Goal: Find specific page/section: Find specific page/section

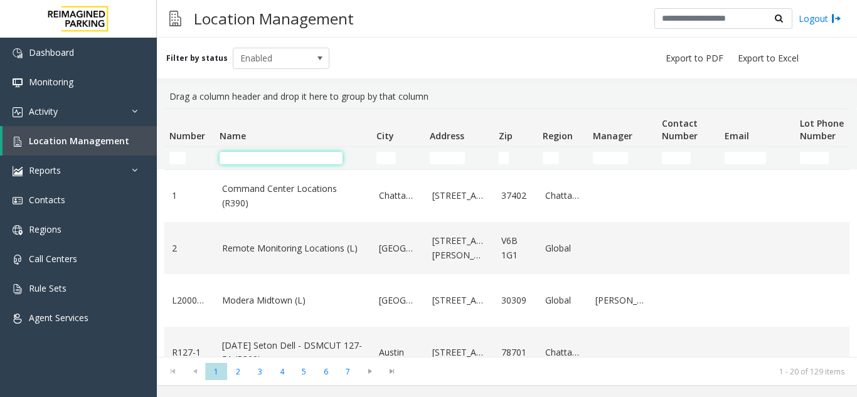
click at [287, 163] on input "Name Filter" at bounding box center [281, 158] width 123 height 13
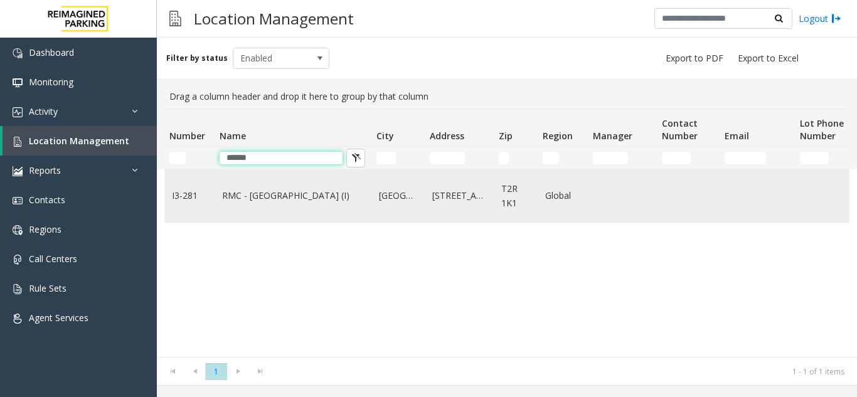
type input "*****"
click at [289, 198] on link "RMC - [GEOGRAPHIC_DATA] (I)" at bounding box center [293, 196] width 142 height 14
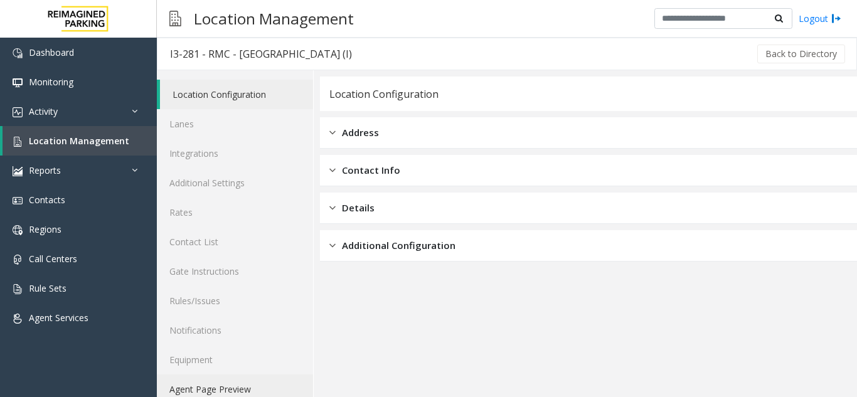
click at [225, 387] on link "Agent Page Preview" at bounding box center [235, 389] width 156 height 29
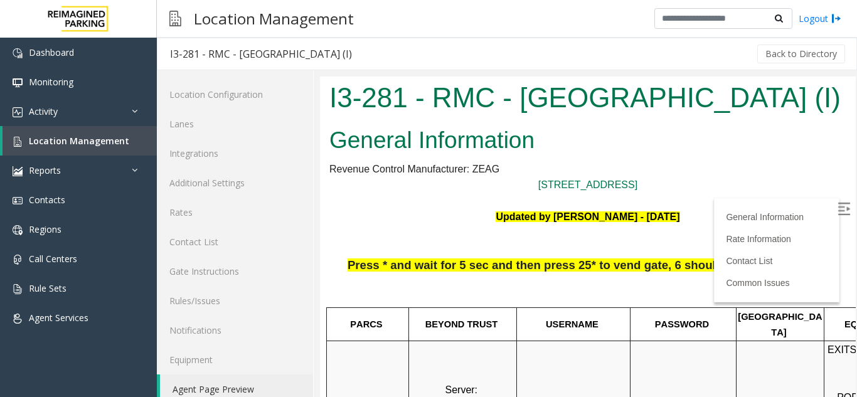
scroll to position [126, 0]
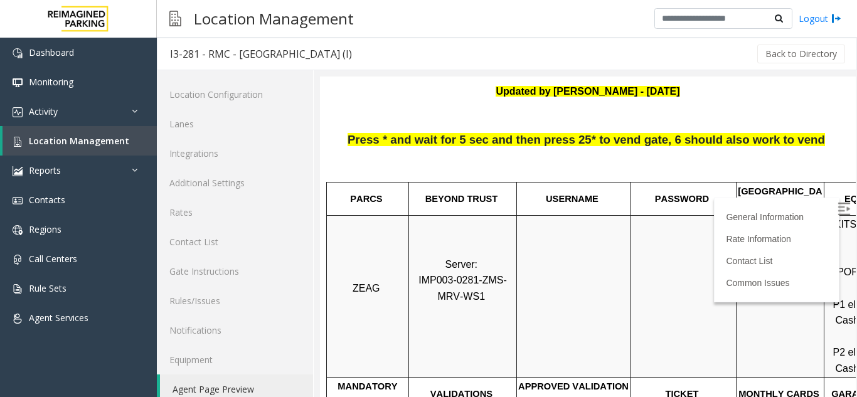
click at [838, 210] on img at bounding box center [844, 209] width 13 height 13
